Goal: Information Seeking & Learning: Find specific fact

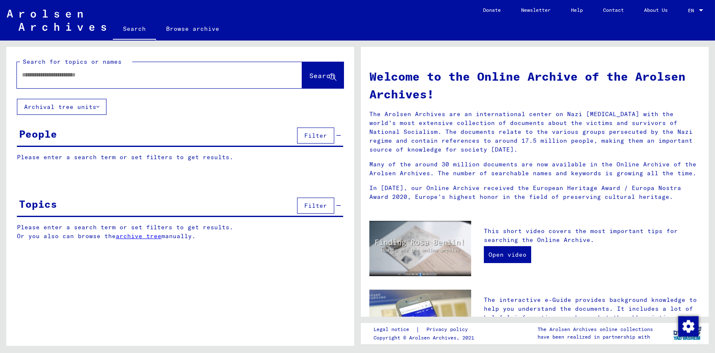
click at [57, 75] on input "text" at bounding box center [149, 75] width 255 height 9
type input "******"
click at [314, 77] on span "Search" at bounding box center [321, 75] width 25 height 8
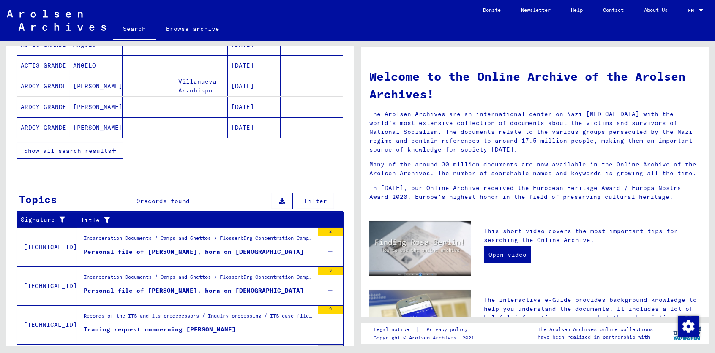
scroll to position [236, 0]
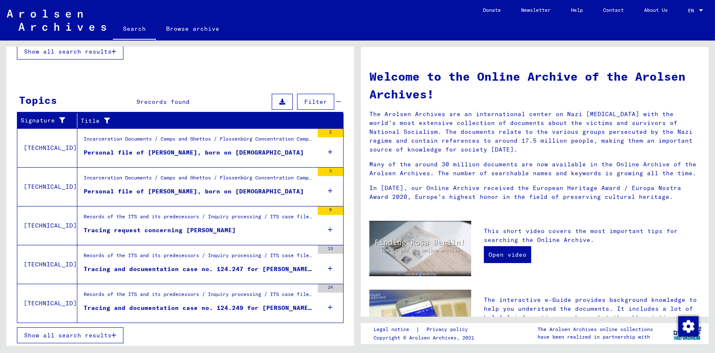
click at [131, 150] on div "Personal file of [PERSON_NAME], born on [DEMOGRAPHIC_DATA]" at bounding box center [194, 152] width 220 height 9
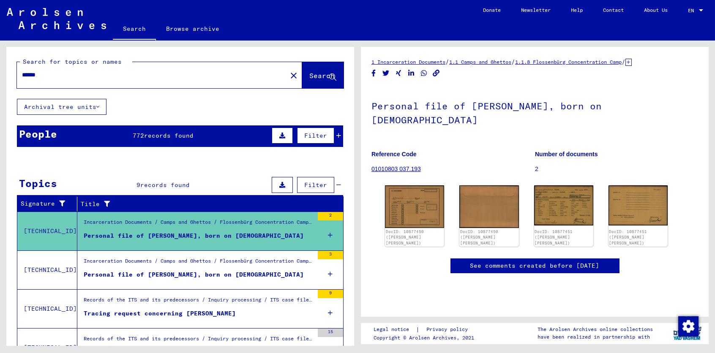
click at [61, 129] on div "People 772 records found Filter" at bounding box center [180, 137] width 326 height 22
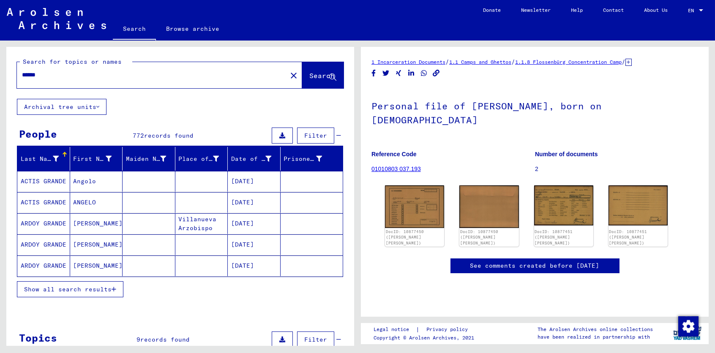
drag, startPoint x: 66, startPoint y: 292, endPoint x: 70, endPoint y: 287, distance: 6.5
click at [66, 292] on div "Show all search results" at bounding box center [180, 289] width 326 height 25
click at [70, 287] on span "Show all search results" at bounding box center [68, 290] width 88 height 8
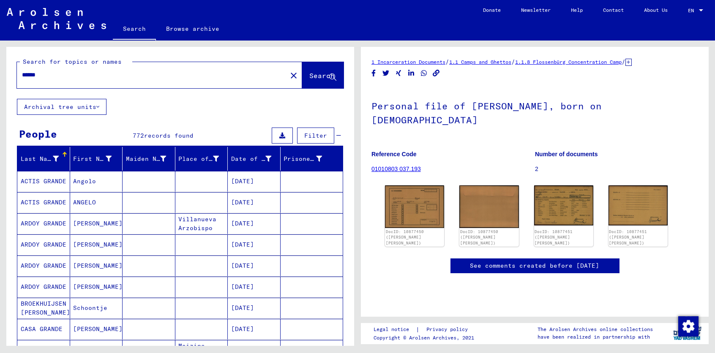
click at [55, 106] on button "Archival tree units" at bounding box center [62, 107] width 90 height 16
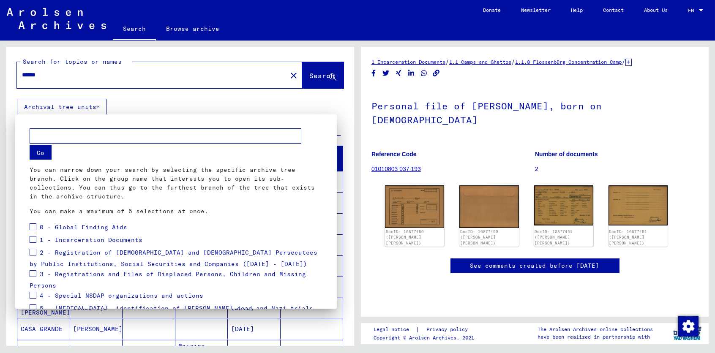
click at [108, 254] on span "2 - Registration of [DEMOGRAPHIC_DATA] and [DEMOGRAPHIC_DATA] Persecutees by Pu…" at bounding box center [174, 258] width 288 height 19
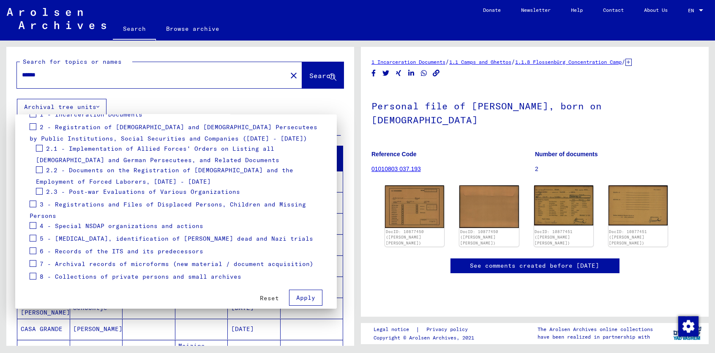
scroll to position [129, 0]
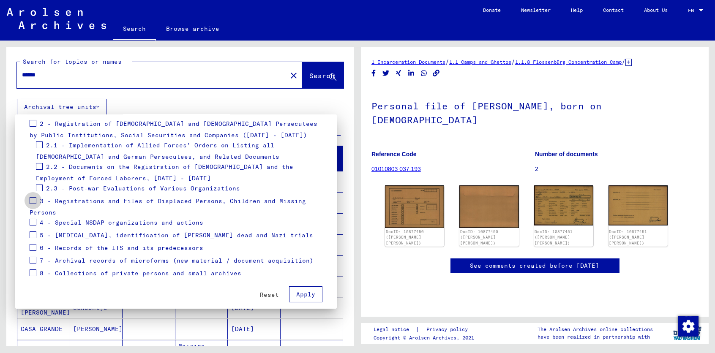
click at [35, 200] on span at bounding box center [33, 200] width 7 height 7
click at [302, 296] on span "Apply" at bounding box center [305, 295] width 19 height 8
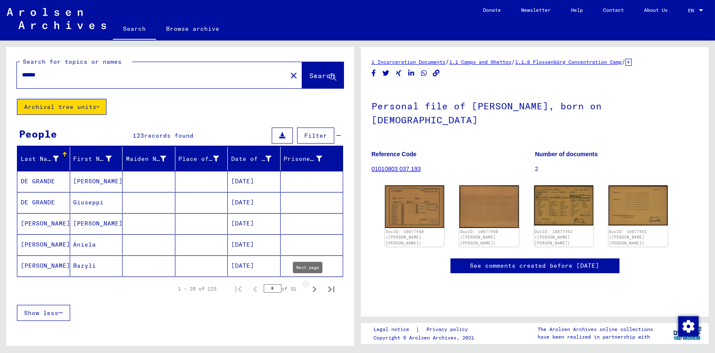
click at [309, 288] on icon "Next page" at bounding box center [315, 290] width 12 height 12
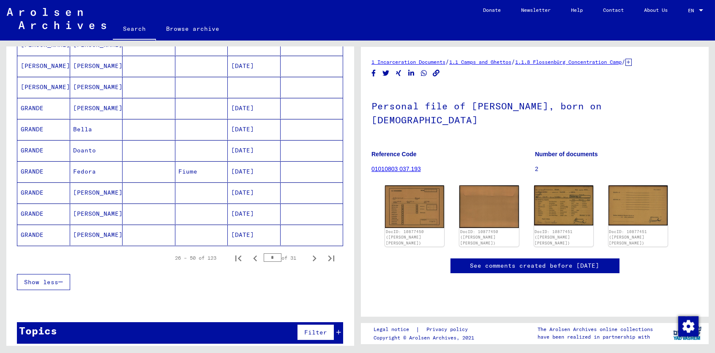
scroll to position [464, 0]
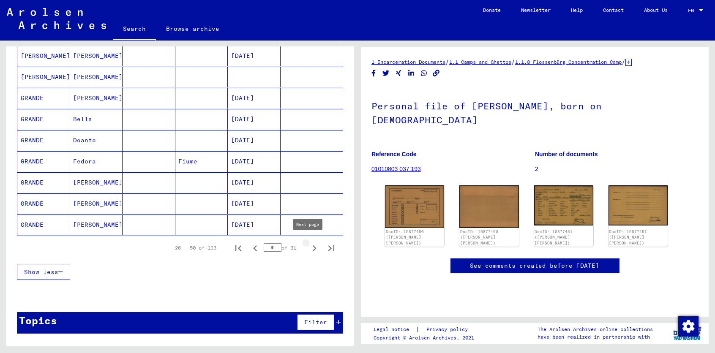
click at [313, 246] on icon "Next page" at bounding box center [315, 249] width 4 height 6
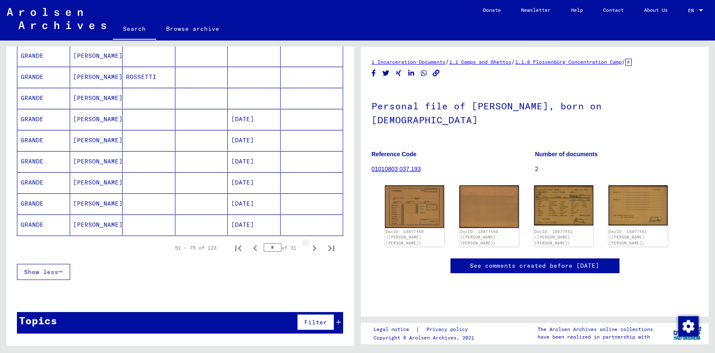
click at [313, 246] on icon "Next page" at bounding box center [315, 249] width 4 height 6
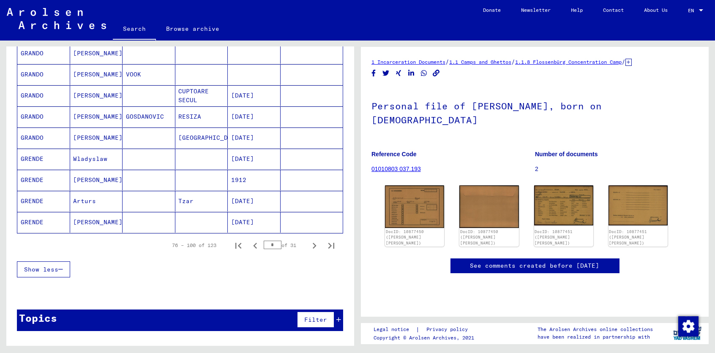
scroll to position [481, 0]
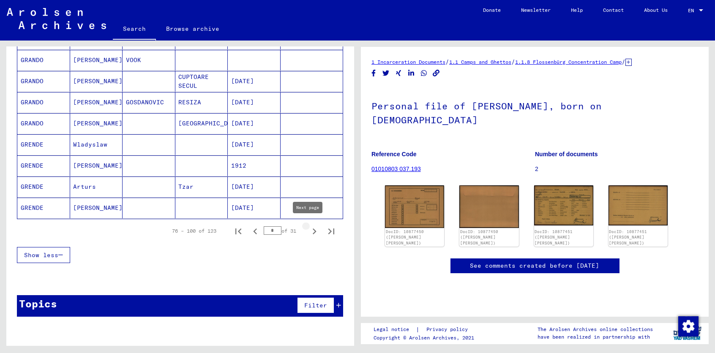
click at [309, 230] on icon "Next page" at bounding box center [315, 232] width 12 height 12
type input "*"
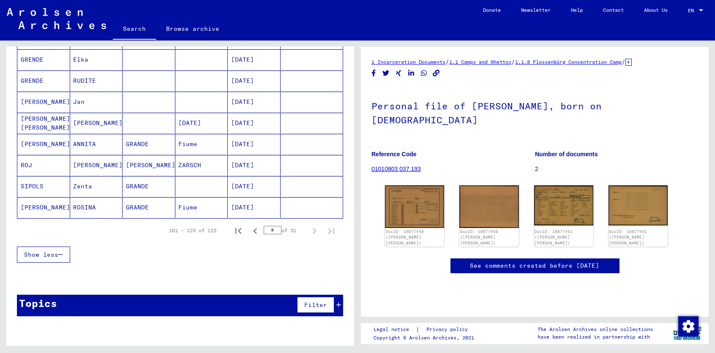
click at [47, 186] on mat-cell "SIPOLS" at bounding box center [43, 186] width 53 height 21
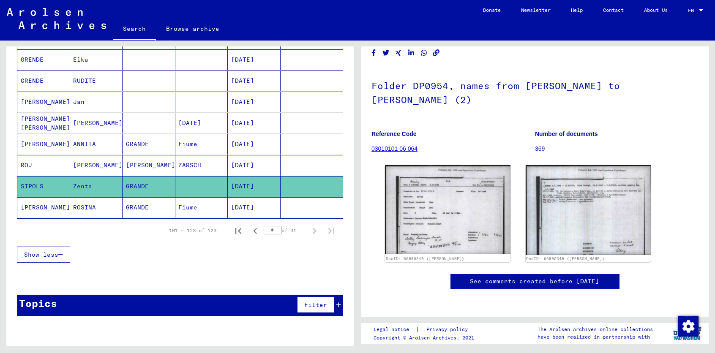
scroll to position [85, 0]
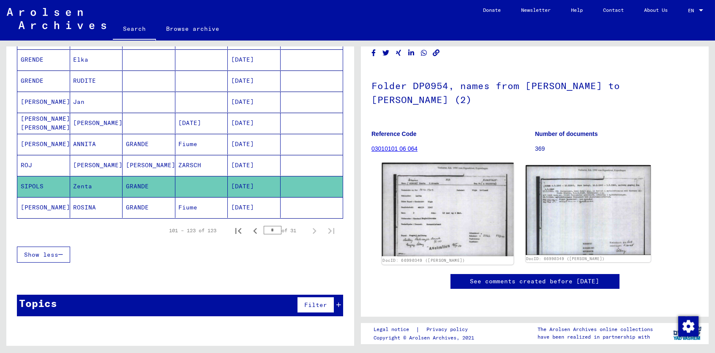
click at [453, 163] on img at bounding box center [447, 210] width 131 height 94
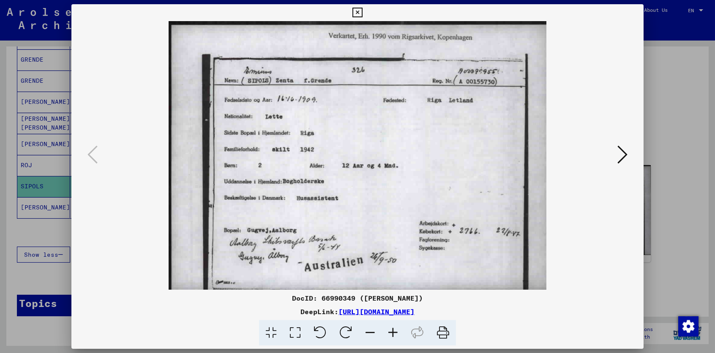
click at [624, 154] on icon at bounding box center [623, 155] width 10 height 20
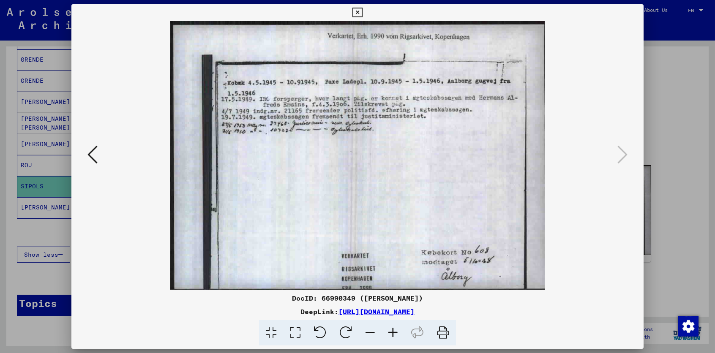
click at [91, 153] on icon at bounding box center [93, 155] width 10 height 20
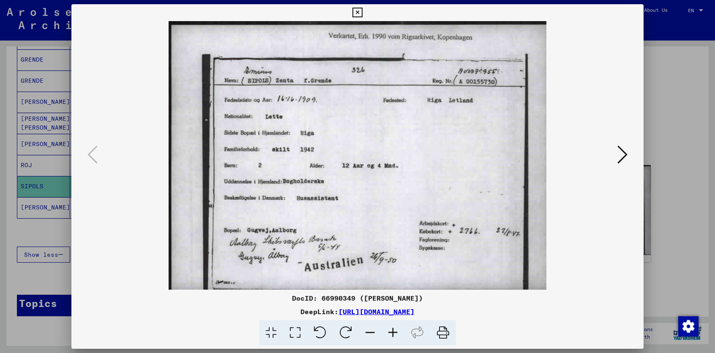
click at [625, 154] on icon at bounding box center [623, 155] width 10 height 20
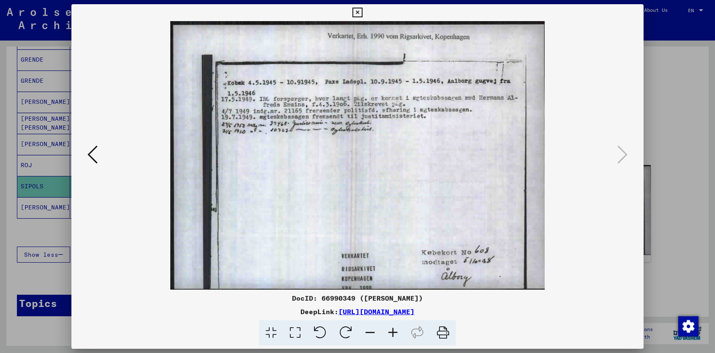
drag, startPoint x: 279, startPoint y: 98, endPoint x: 314, endPoint y: 105, distance: 36.1
click at [314, 105] on img at bounding box center [357, 155] width 515 height 269
click at [39, 183] on div at bounding box center [357, 176] width 715 height 353
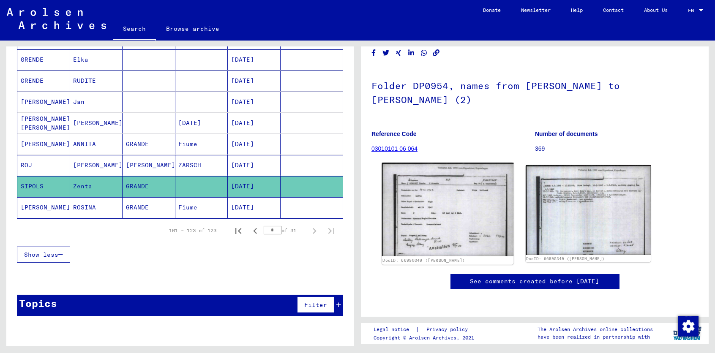
click at [457, 163] on img at bounding box center [447, 210] width 131 height 94
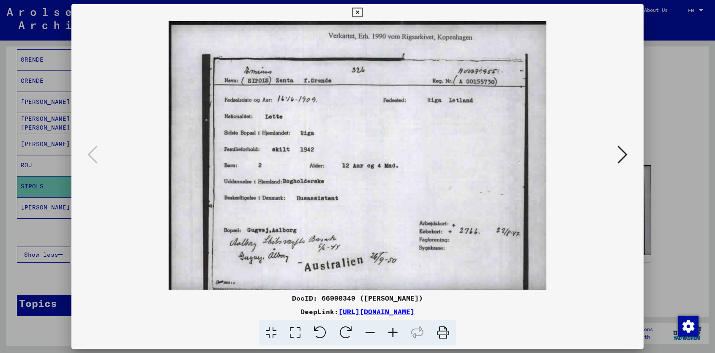
click at [626, 154] on icon at bounding box center [623, 155] width 10 height 20
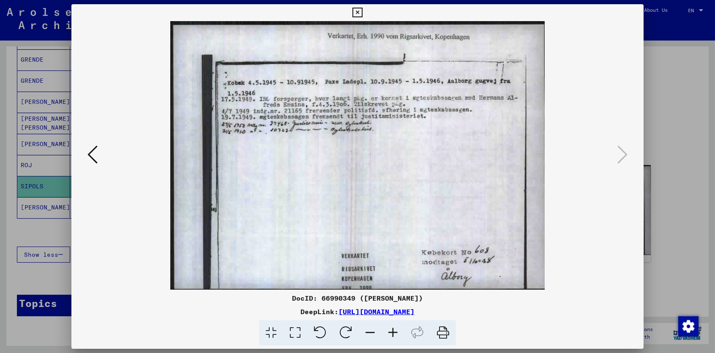
click at [44, 183] on div at bounding box center [357, 176] width 715 height 353
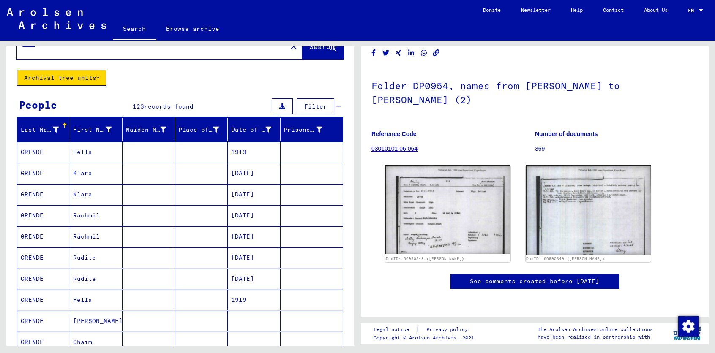
scroll to position [0, 0]
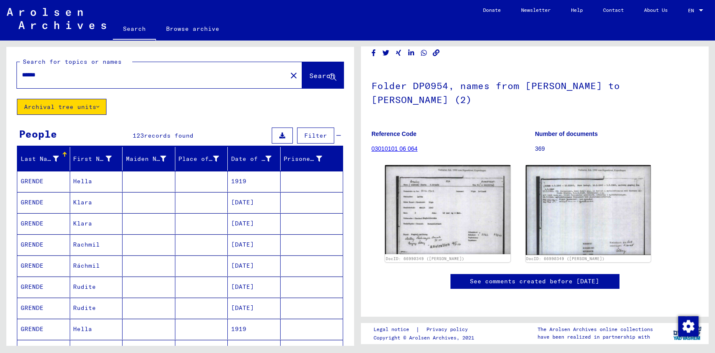
drag, startPoint x: 56, startPoint y: 75, endPoint x: 71, endPoint y: 73, distance: 15.3
click at [57, 74] on input "******" at bounding box center [152, 75] width 260 height 9
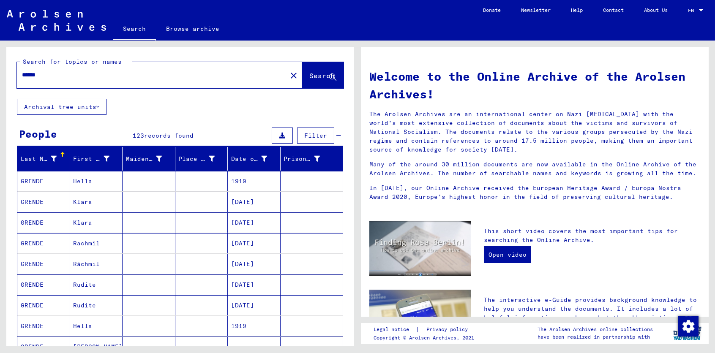
click at [50, 284] on mat-cell "GRENDE" at bounding box center [43, 285] width 53 height 20
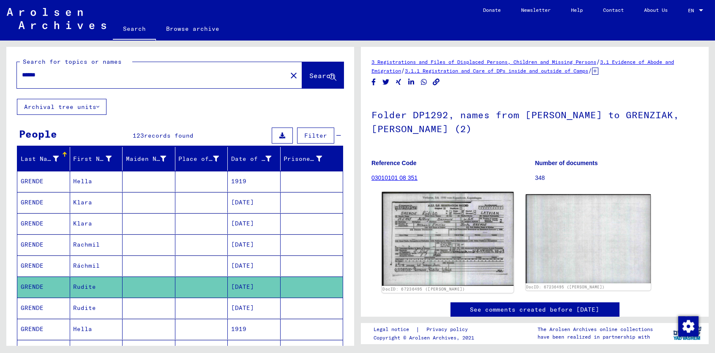
click at [468, 241] on img at bounding box center [447, 239] width 131 height 94
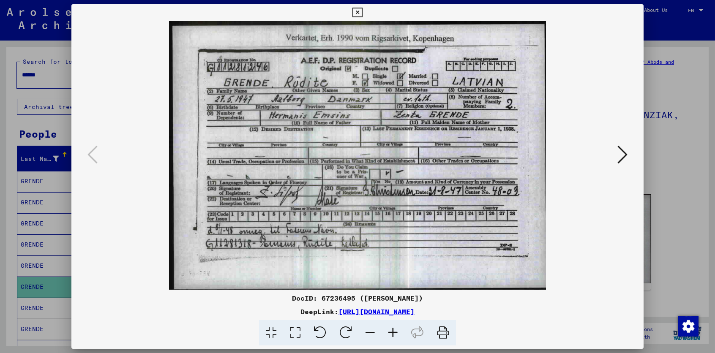
click at [625, 154] on icon at bounding box center [623, 155] width 10 height 20
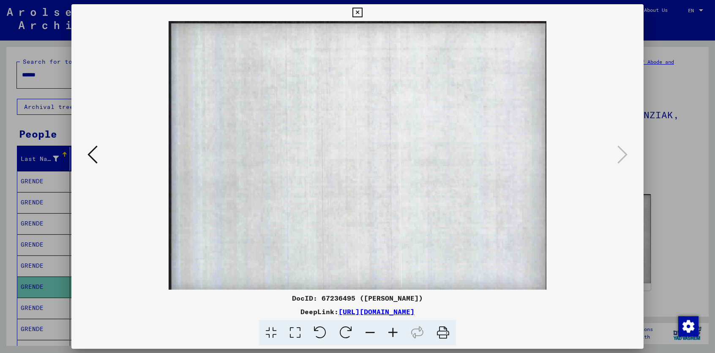
click at [93, 154] on icon at bounding box center [93, 155] width 10 height 20
